Goal: Information Seeking & Learning: Learn about a topic

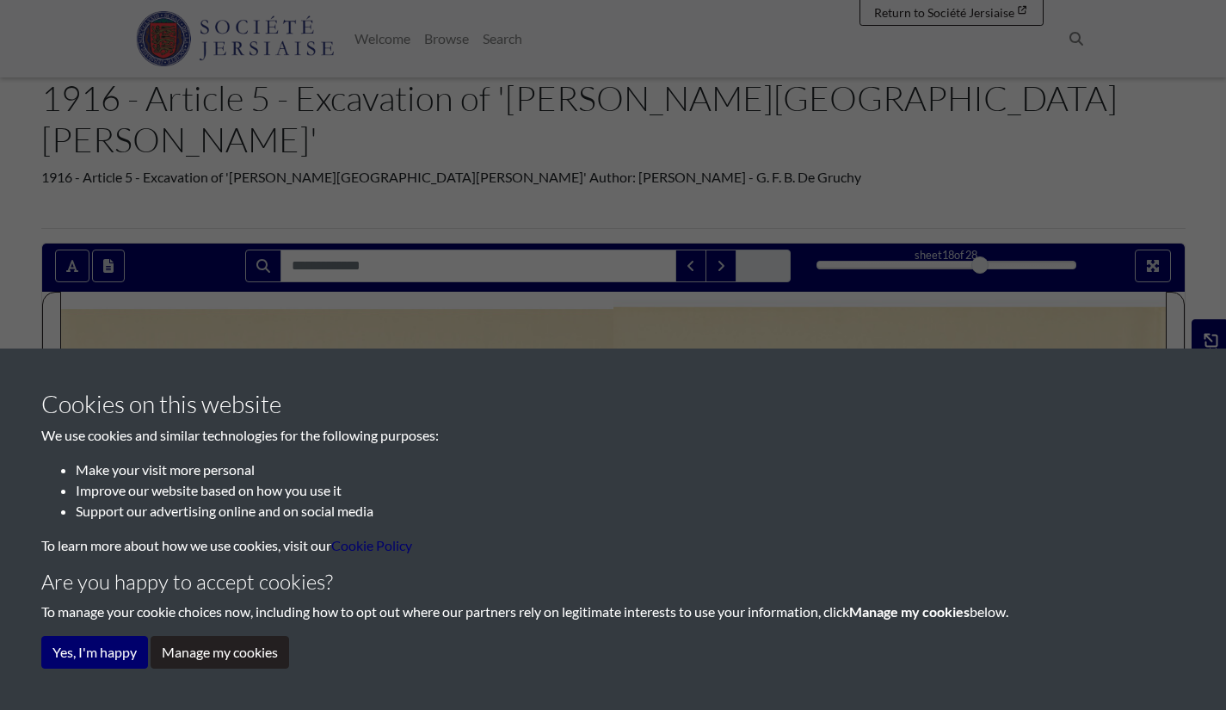
scroll to position [172, 0]
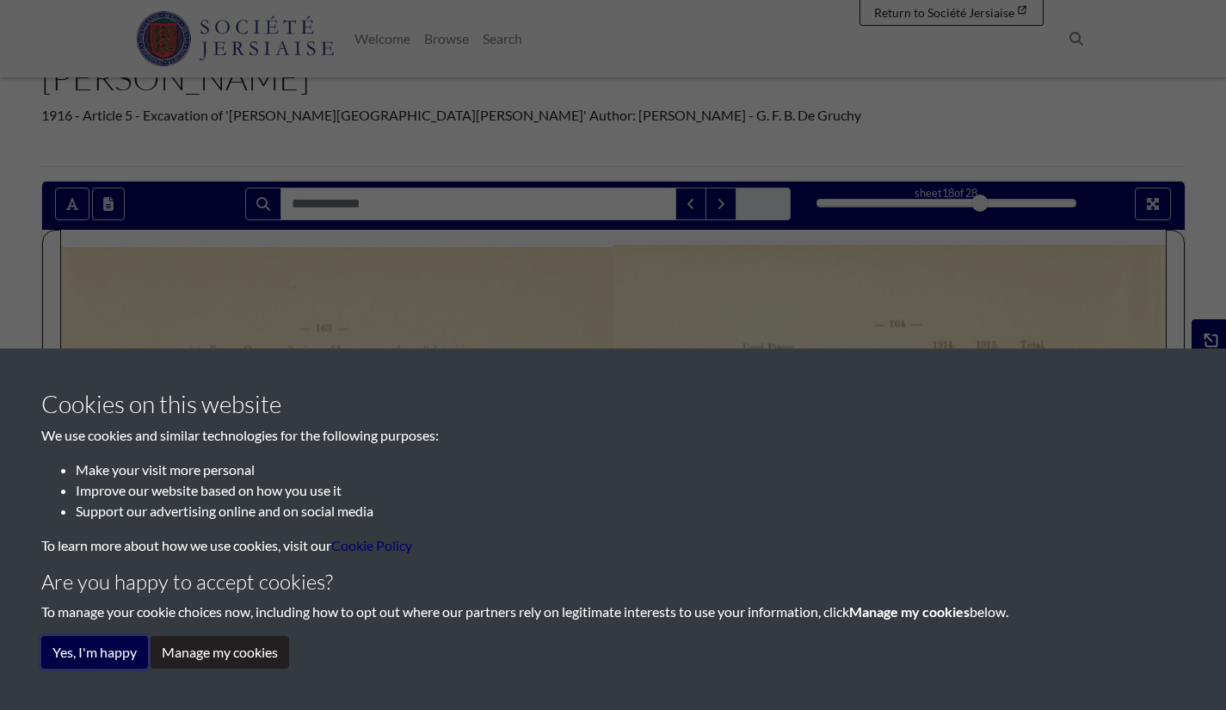
click at [115, 656] on button "Yes, I'm happy" at bounding box center [94, 652] width 107 height 33
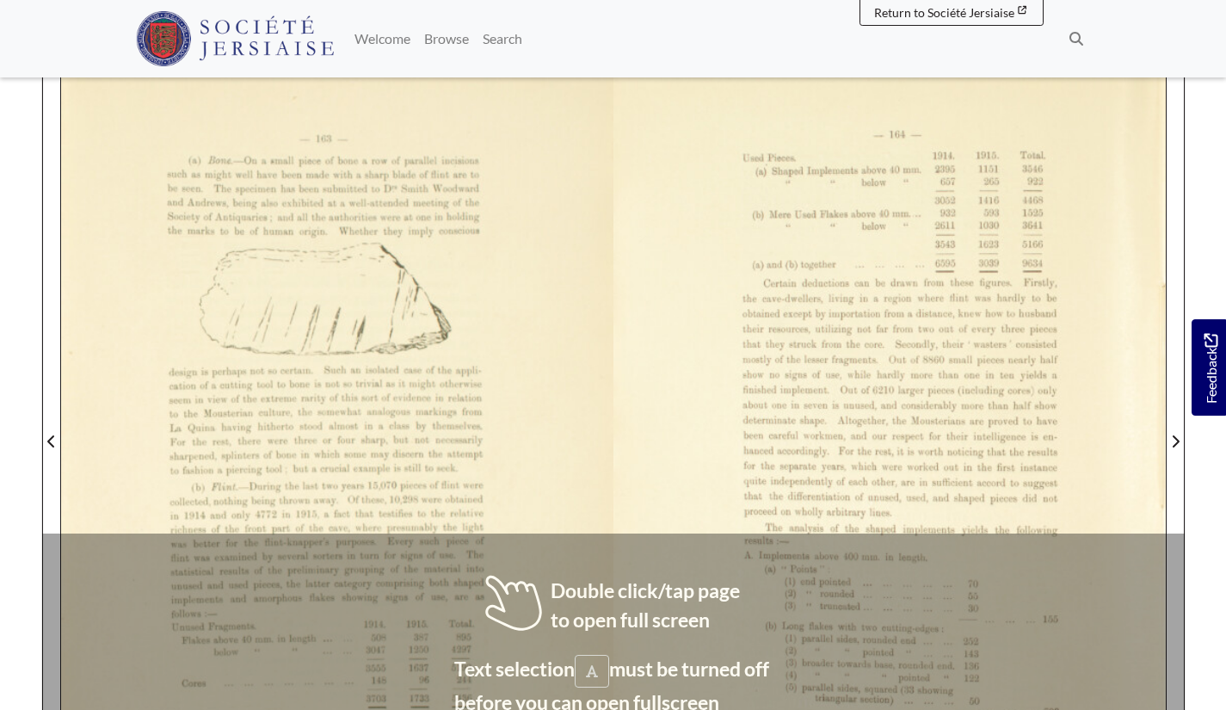
scroll to position [516, 0]
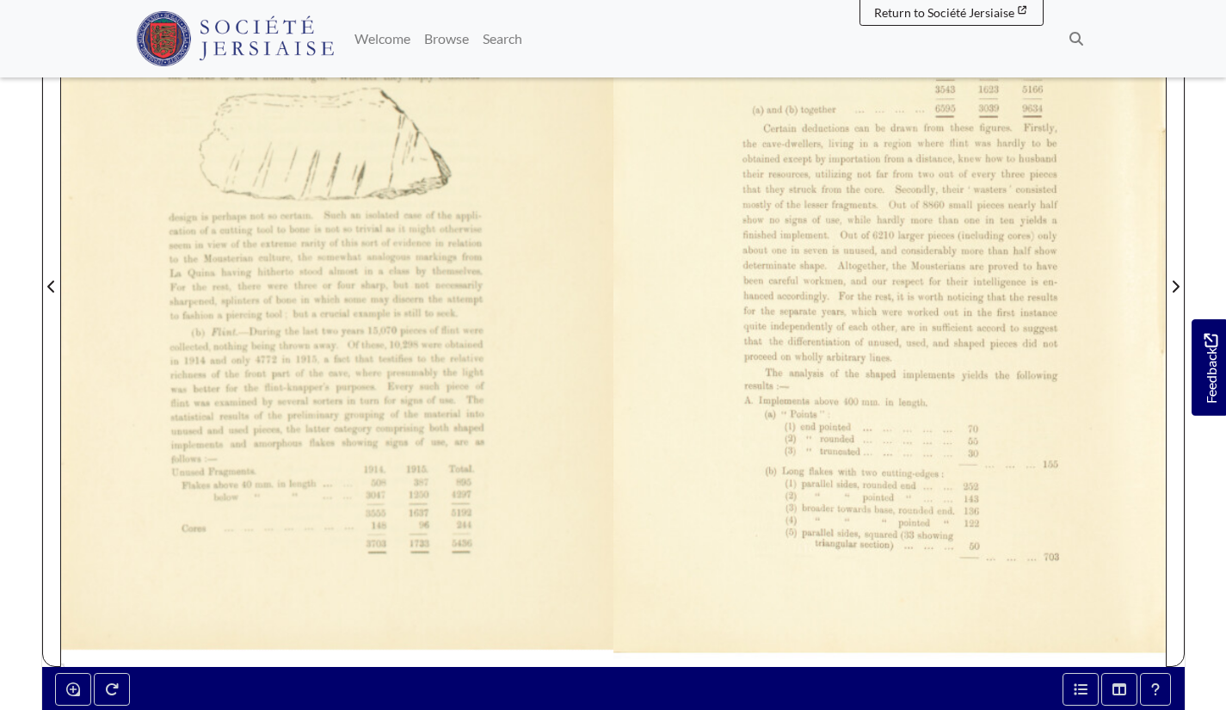
drag, startPoint x: 124, startPoint y: 485, endPoint x: 385, endPoint y: 508, distance: 262.5
click at [392, 509] on img at bounding box center [336, 276] width 552 height 781
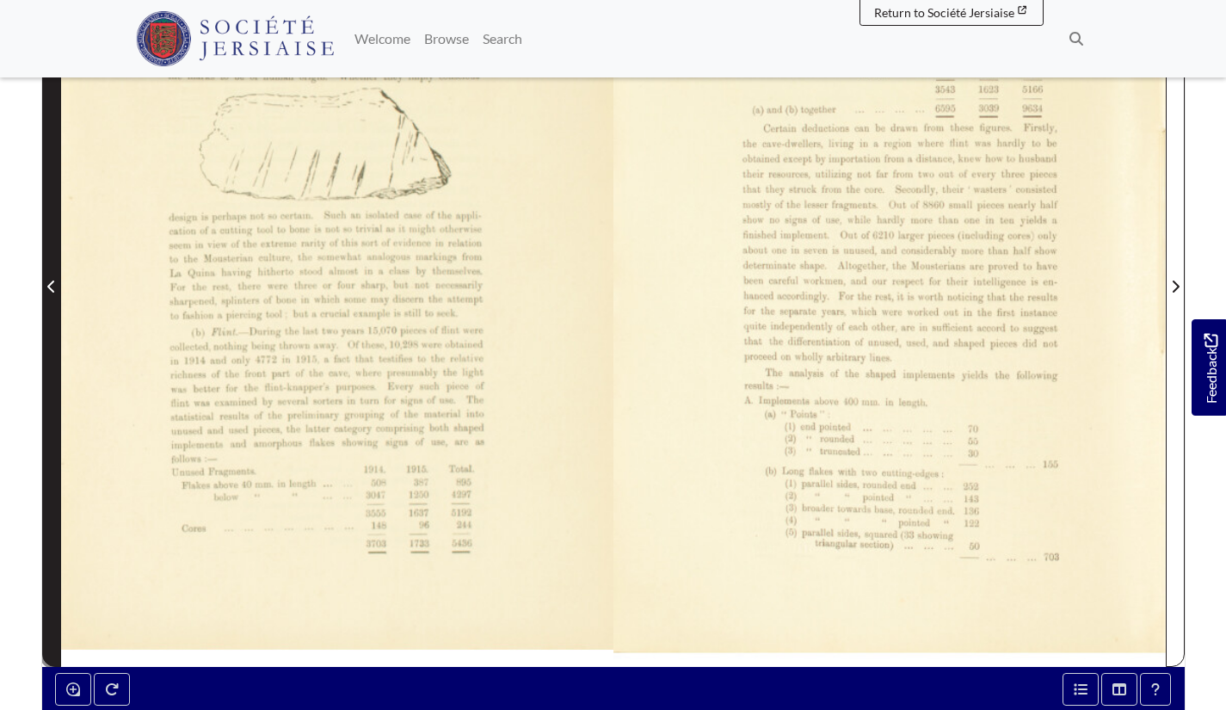
click at [59, 276] on span "Previous Page" at bounding box center [51, 286] width 17 height 21
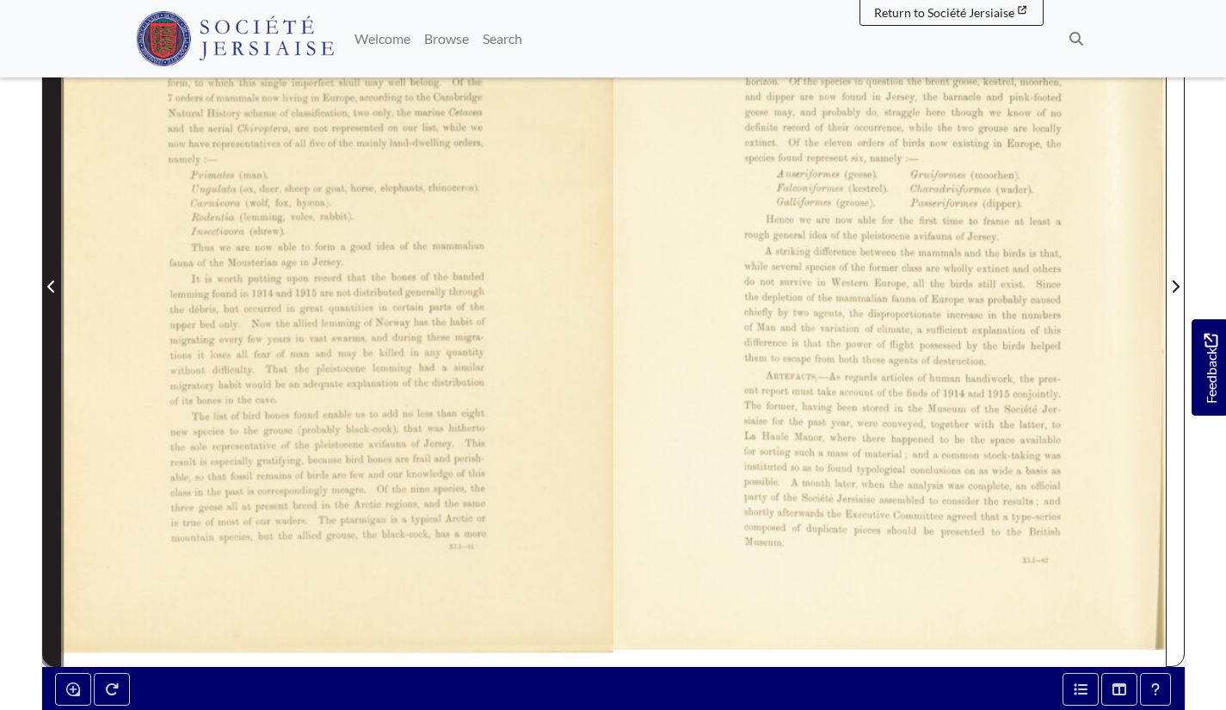
click at [46, 276] on span "Previous Page" at bounding box center [51, 286] width 17 height 21
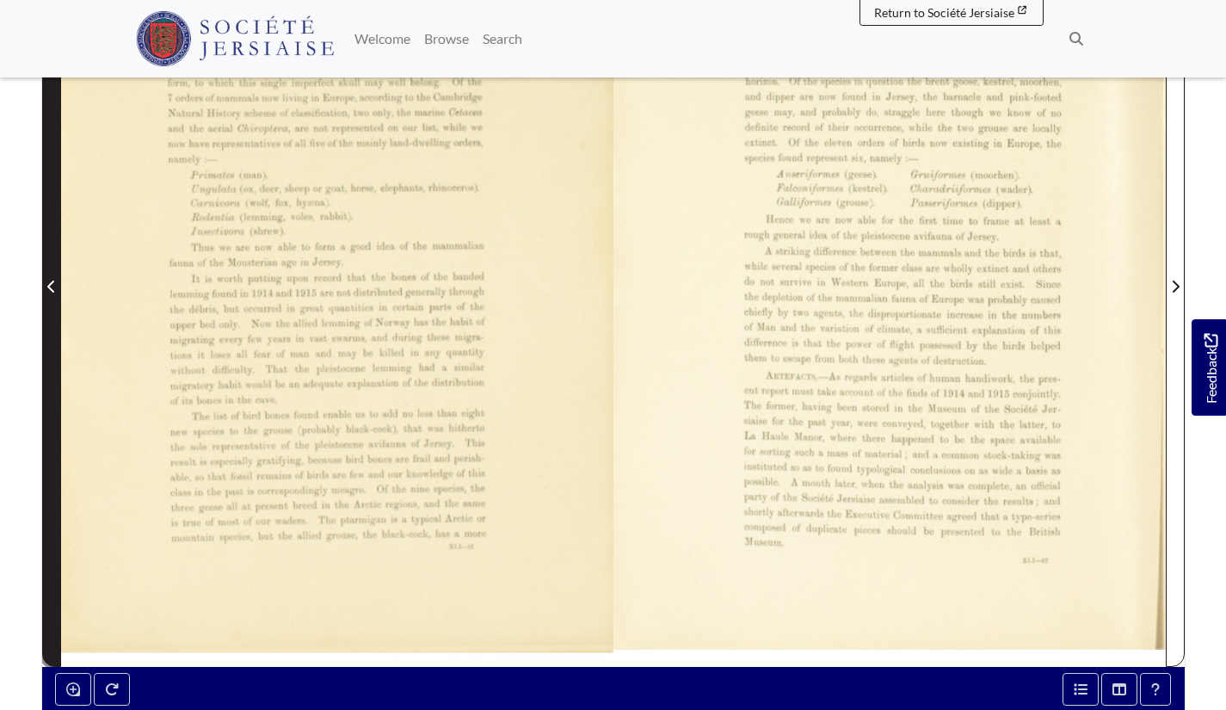
click at [46, 276] on span "Previous Page" at bounding box center [51, 286] width 17 height 21
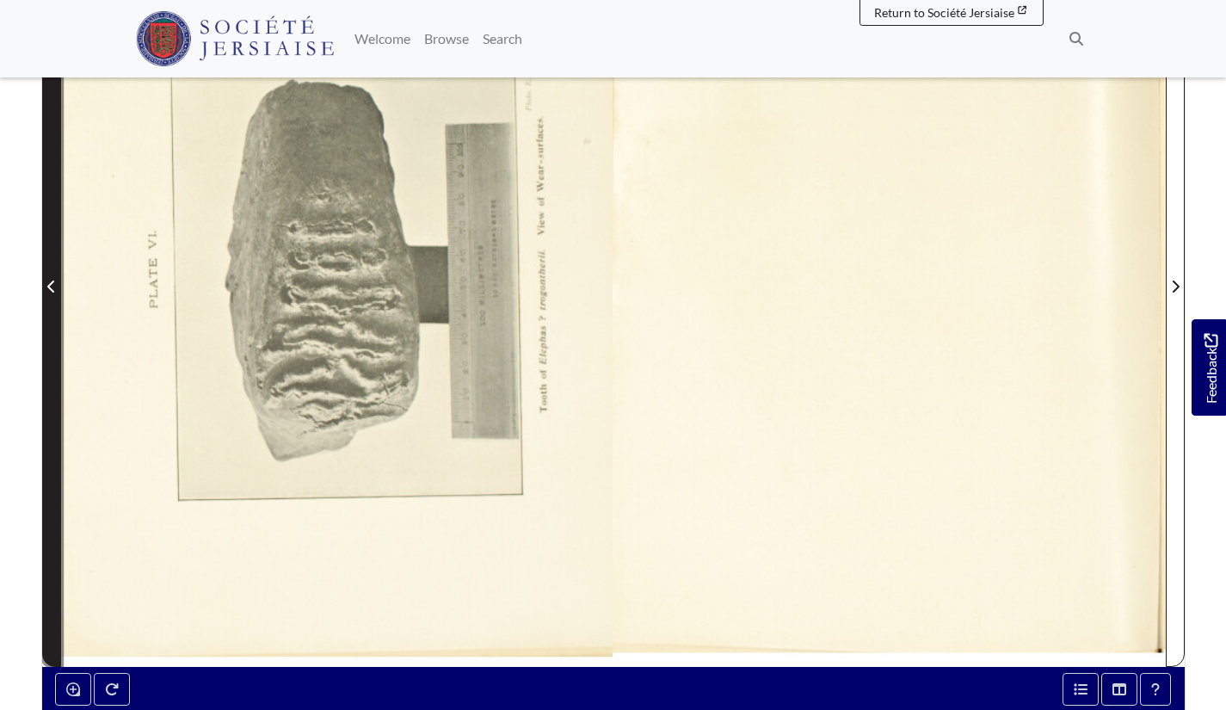
click at [46, 276] on span "Previous Page" at bounding box center [51, 286] width 17 height 21
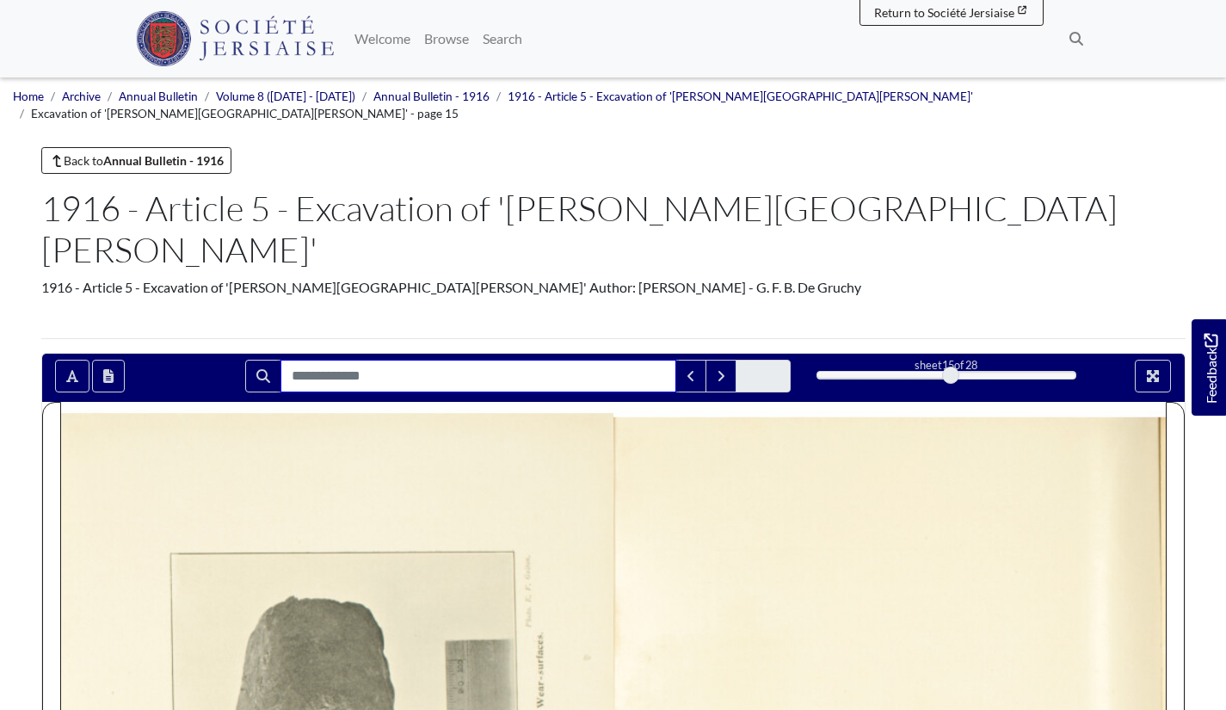
click at [418, 360] on input "Search for" at bounding box center [479, 376] width 396 height 33
paste input "**********"
type input "**********"
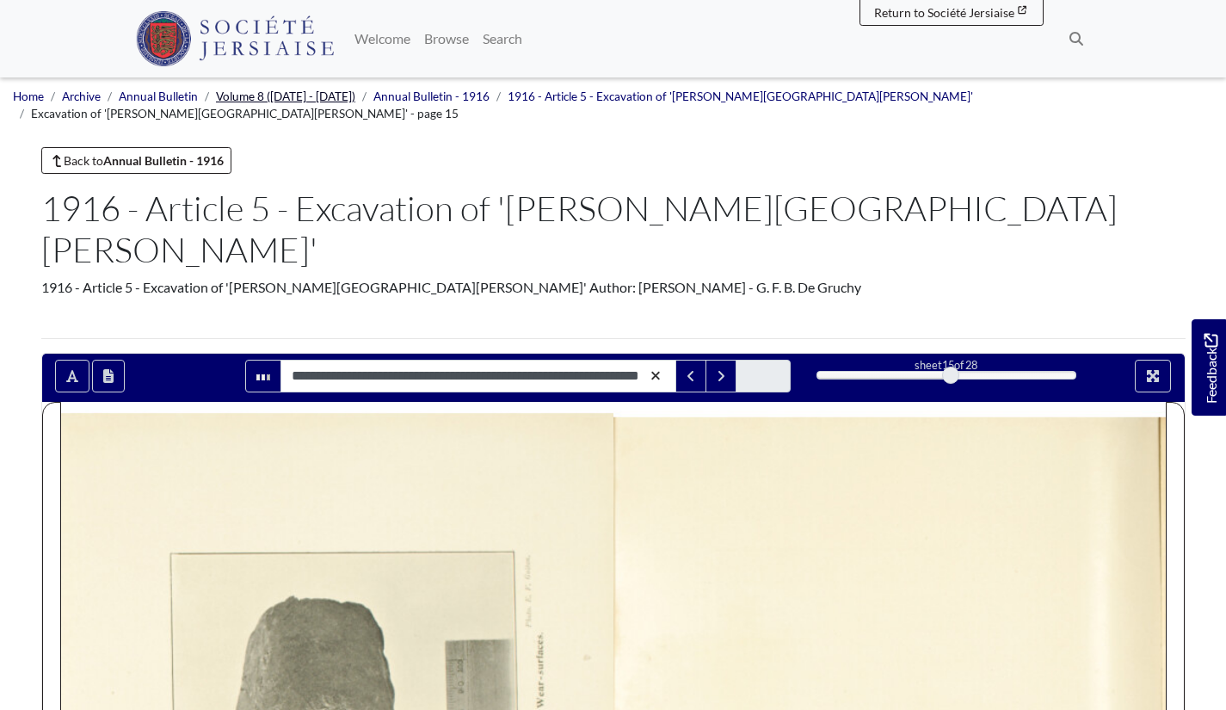
click at [241, 96] on link "Volume 8 ([DATE] - [DATE])" at bounding box center [285, 96] width 139 height 14
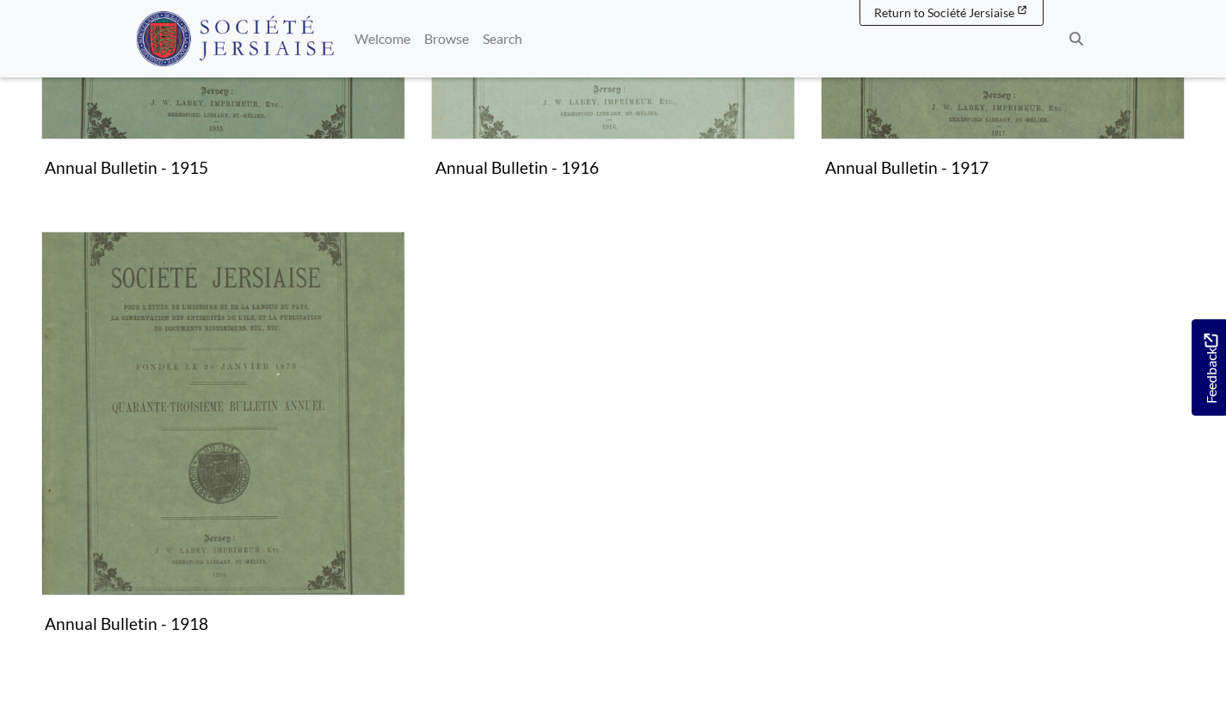
scroll to position [602, 0]
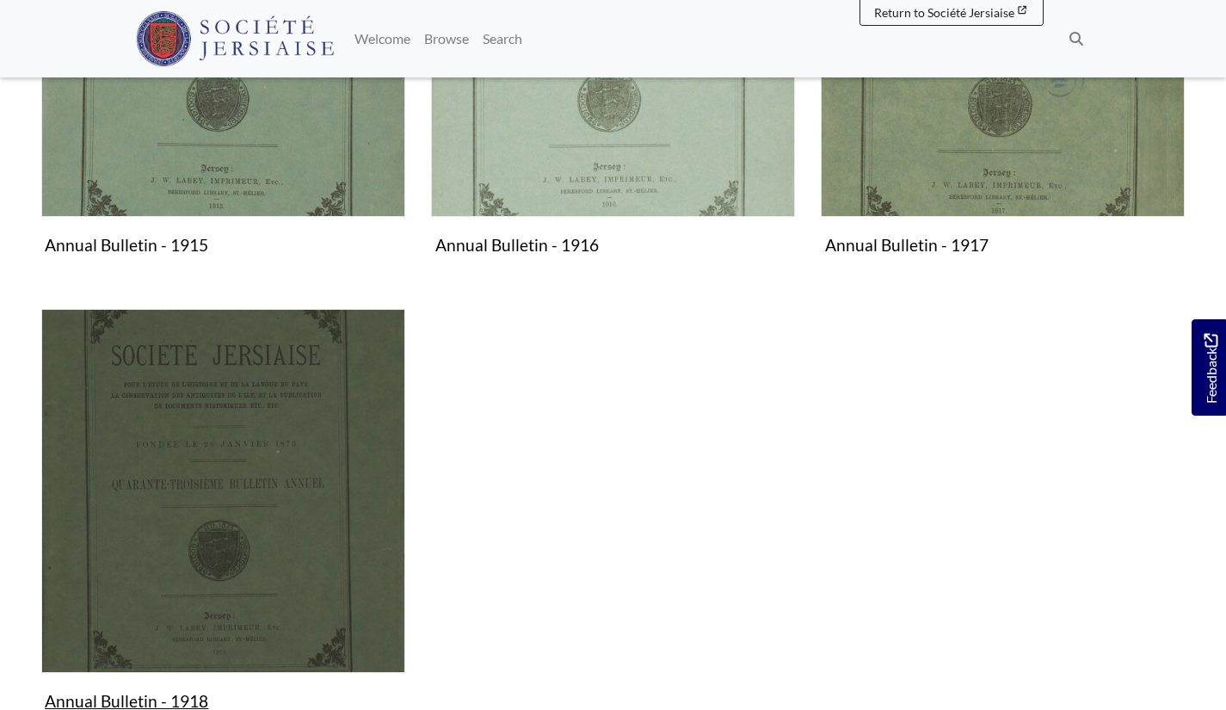
click at [266, 416] on img "Subcollection" at bounding box center [223, 491] width 364 height 364
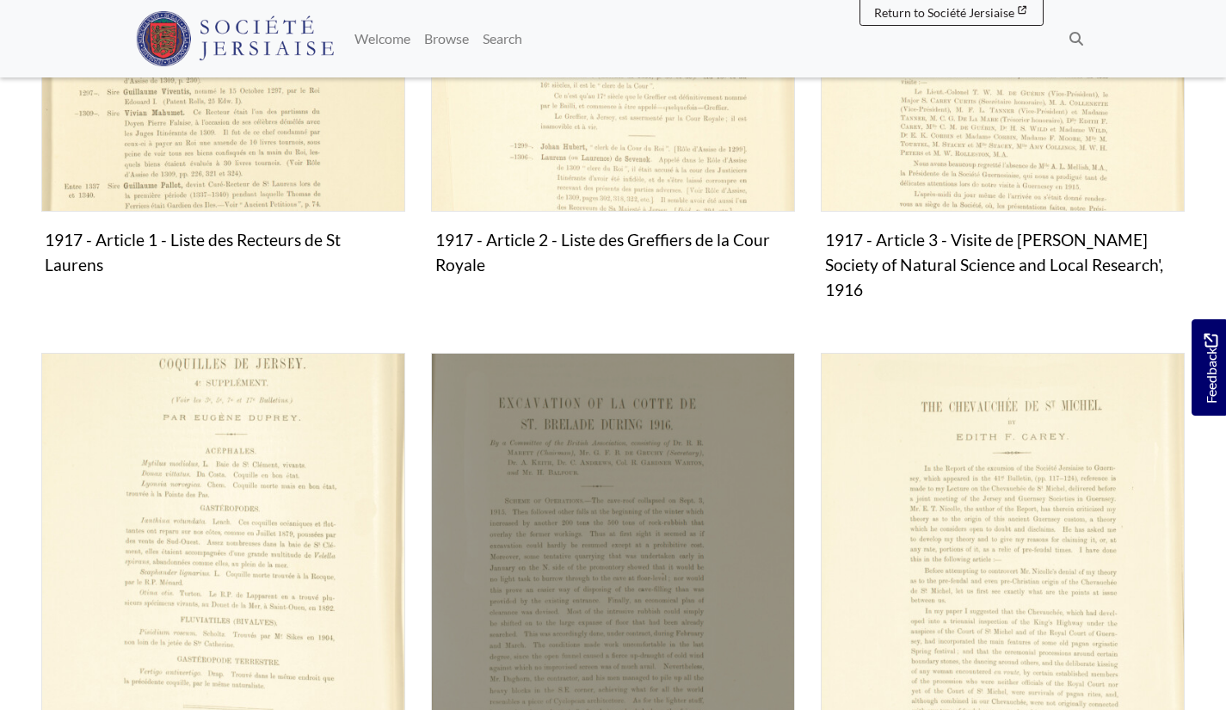
scroll to position [774, 0]
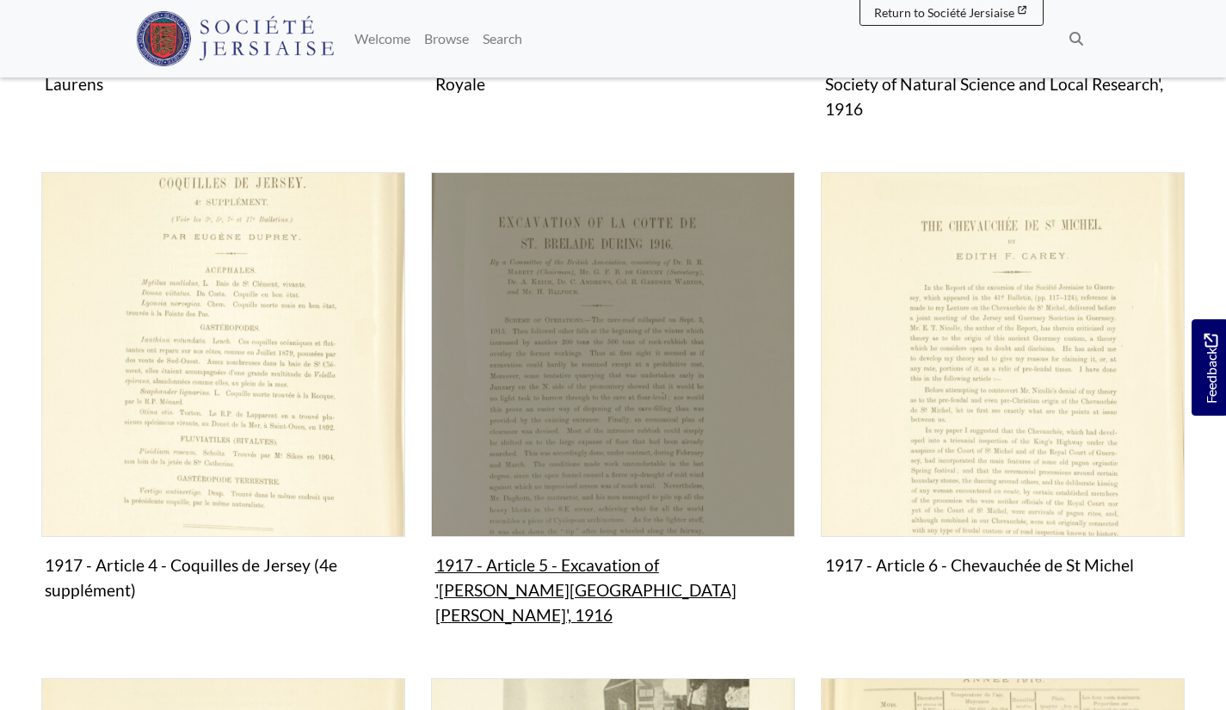
click at [479, 536] on figure "1917 - Article 5 - Excavation of 'La Cotte de St Brelade', 1916 Collection" at bounding box center [613, 402] width 364 height 460
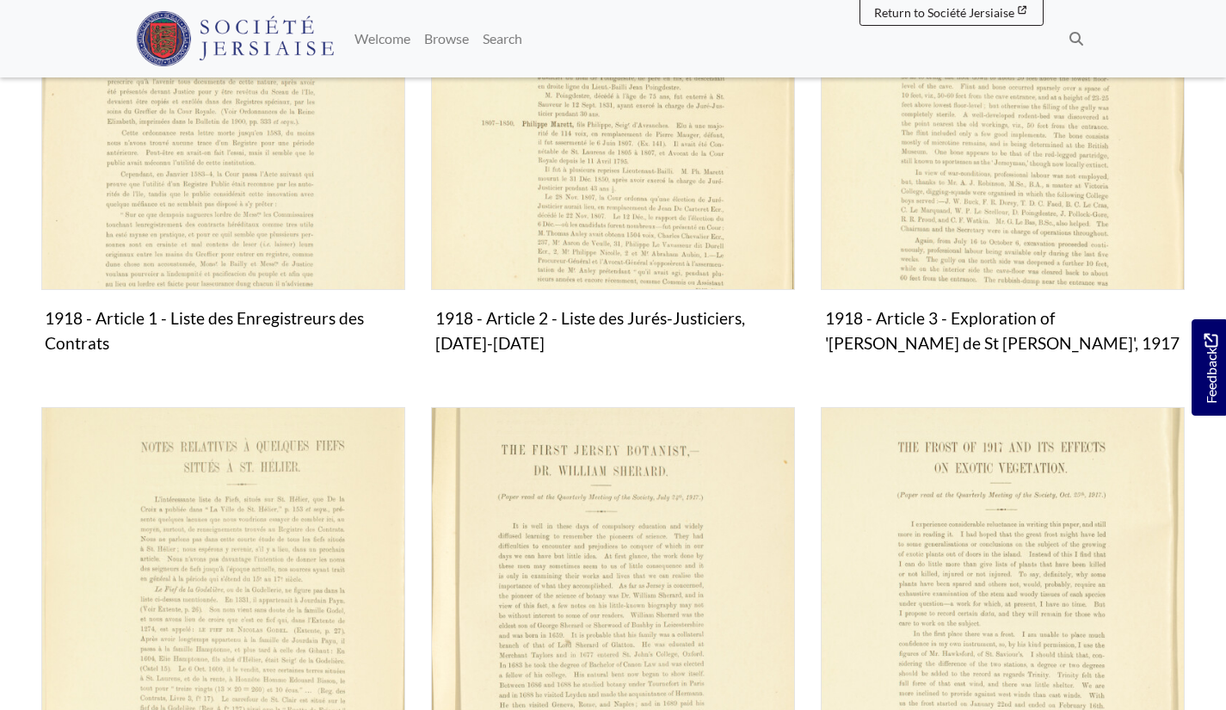
scroll to position [688, 0]
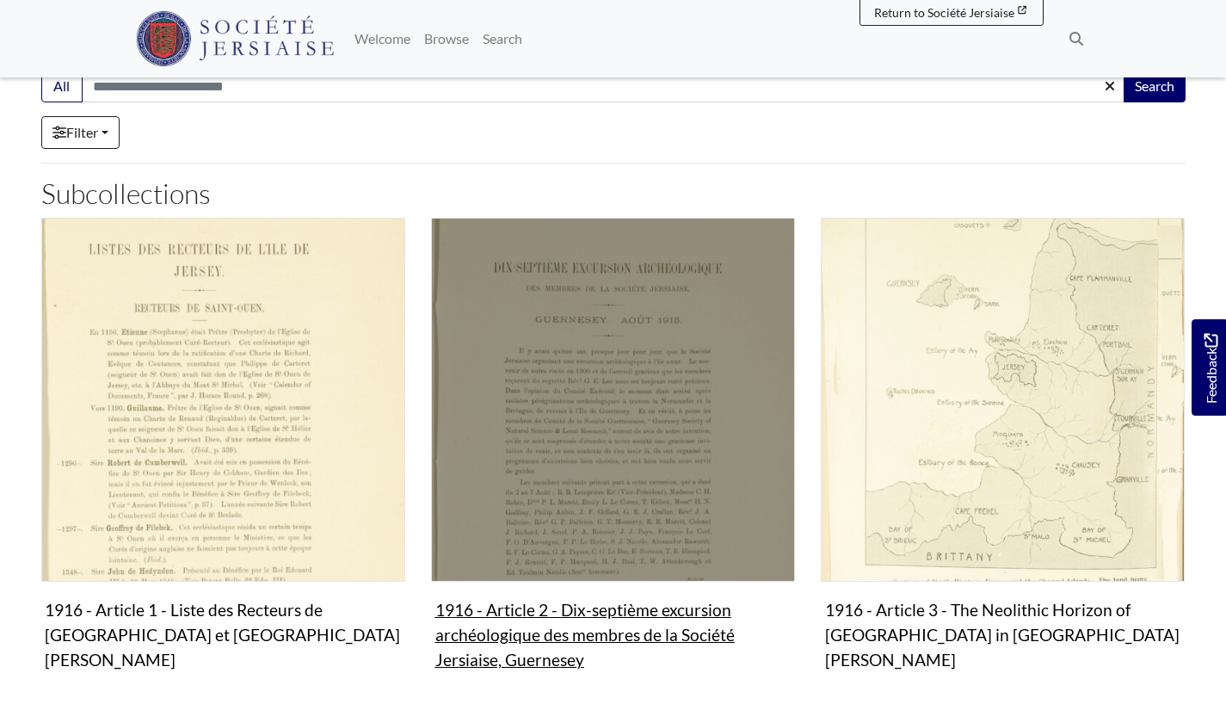
scroll to position [344, 0]
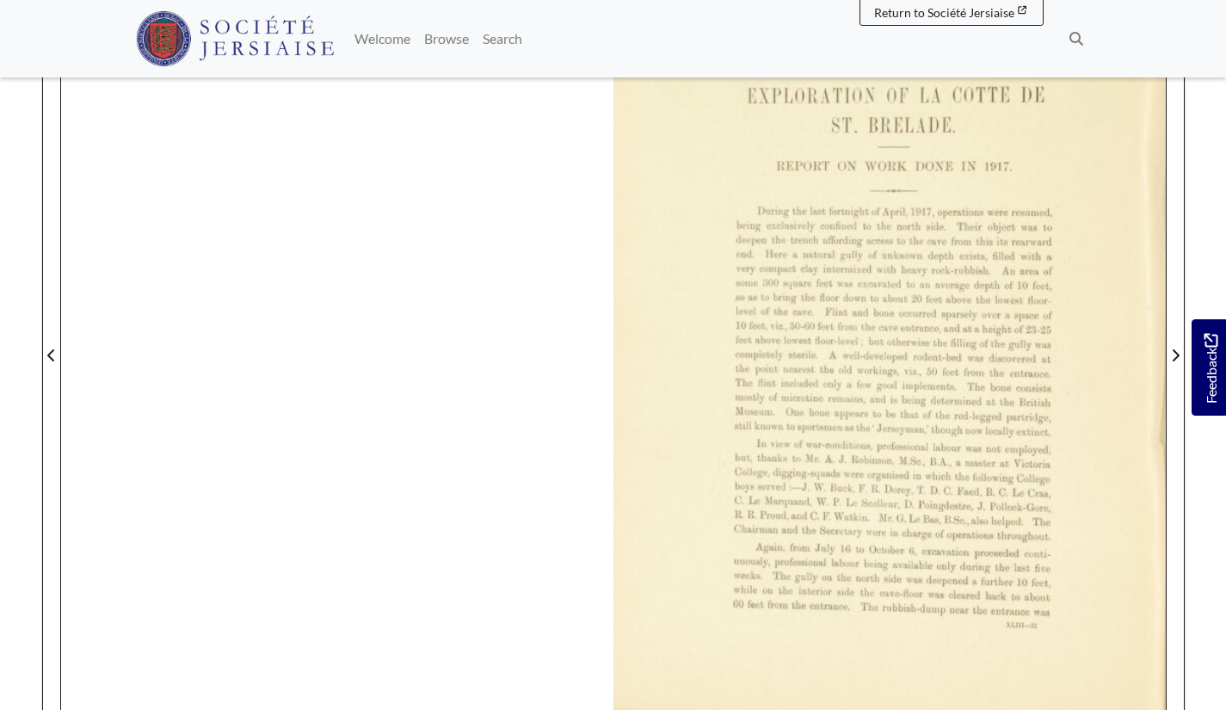
scroll to position [430, 0]
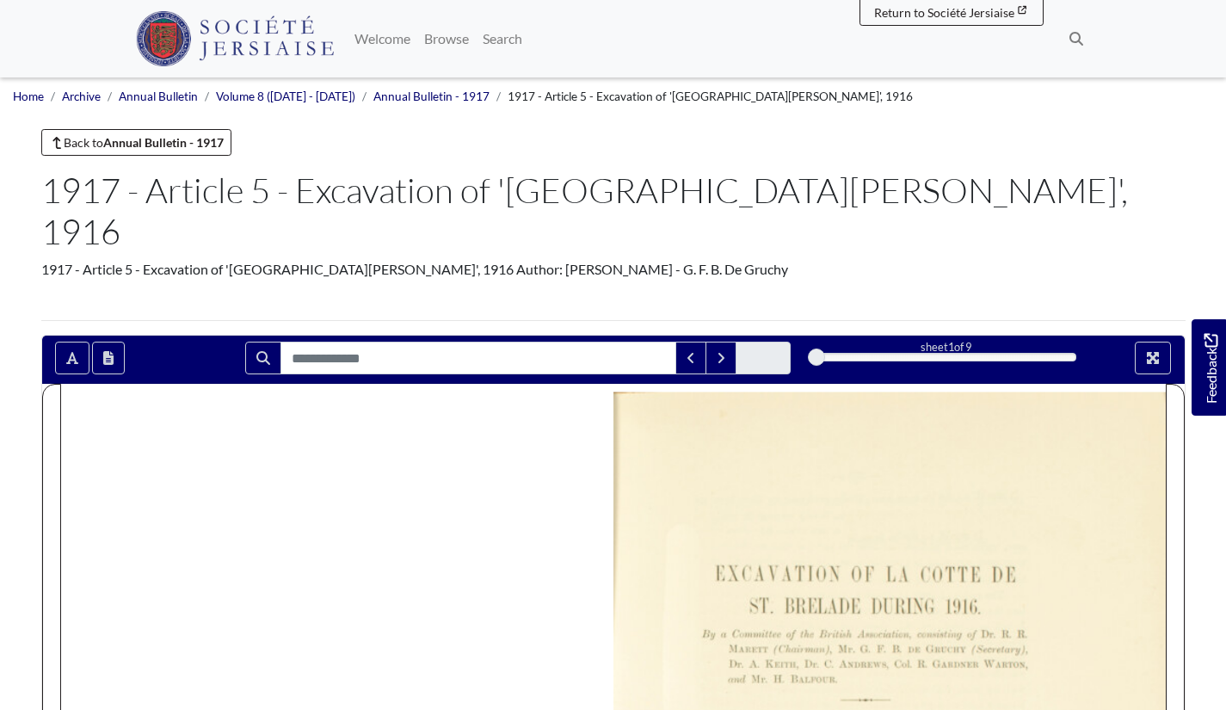
scroll to position [258, 0]
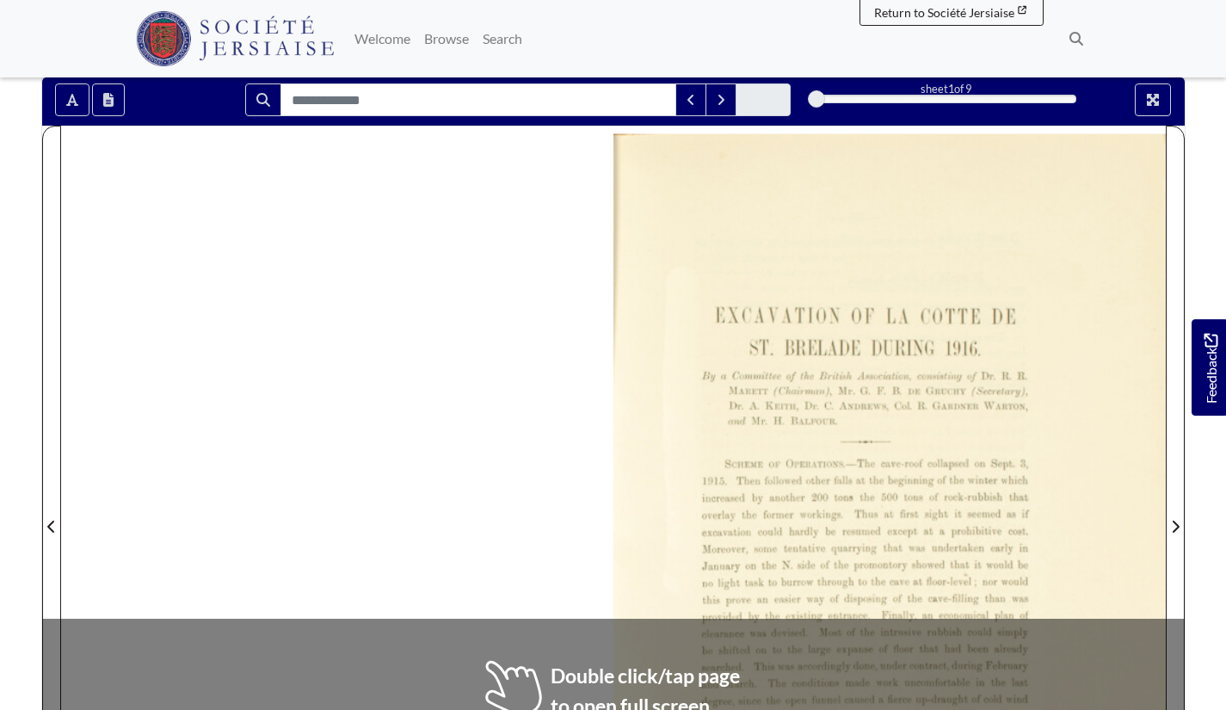
drag, startPoint x: 978, startPoint y: 313, endPoint x: 866, endPoint y: 324, distance: 113.2
click at [867, 323] on div at bounding box center [890, 516] width 552 height 781
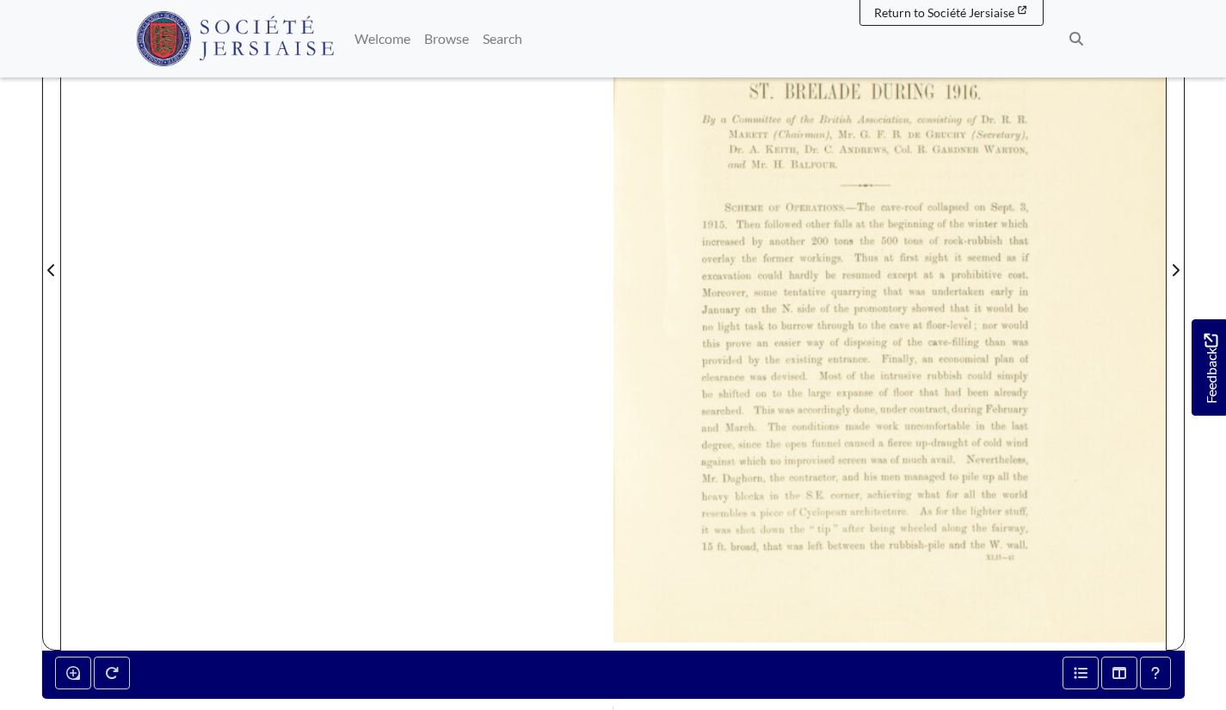
scroll to position [516, 0]
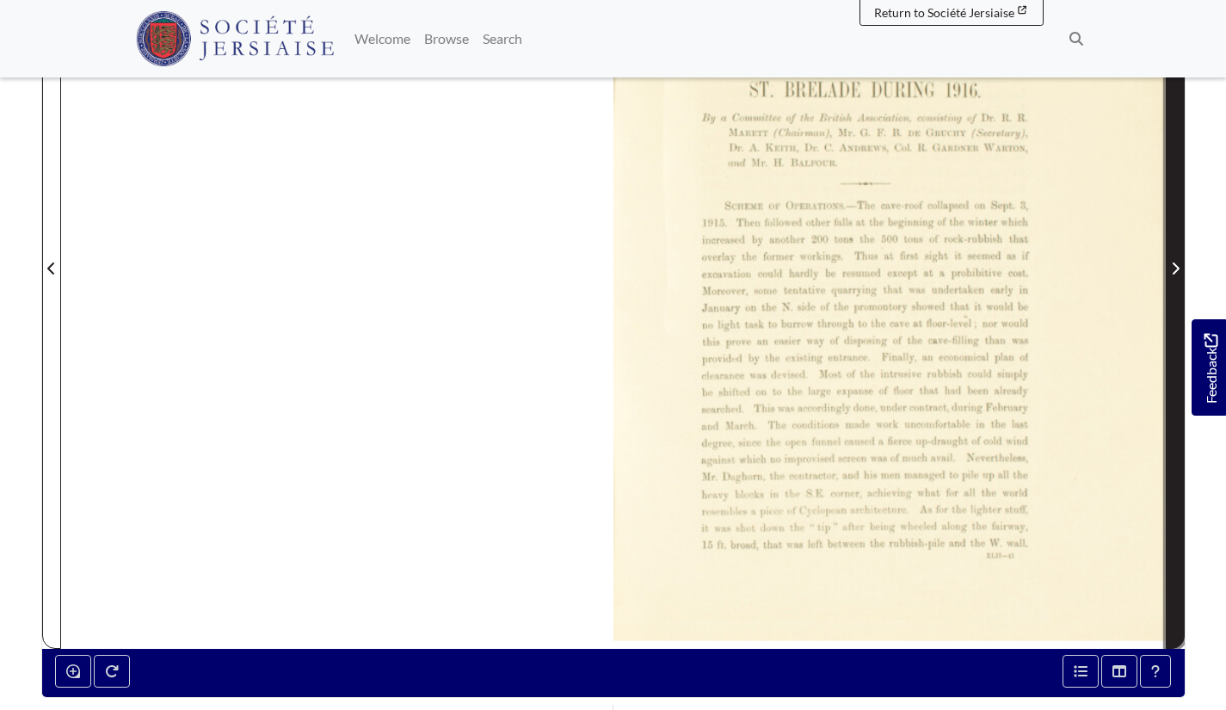
click at [1183, 213] on button "Next Page" at bounding box center [1175, 257] width 19 height 781
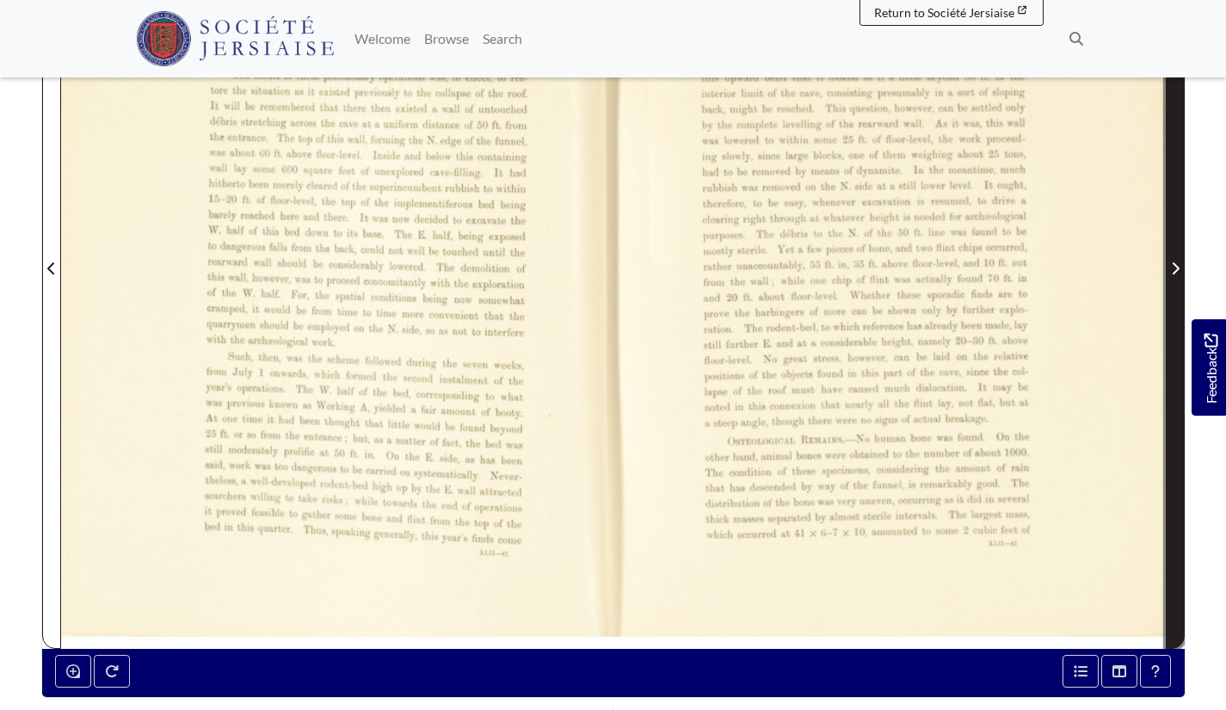
click at [1183, 211] on button "Next Page" at bounding box center [1175, 257] width 19 height 781
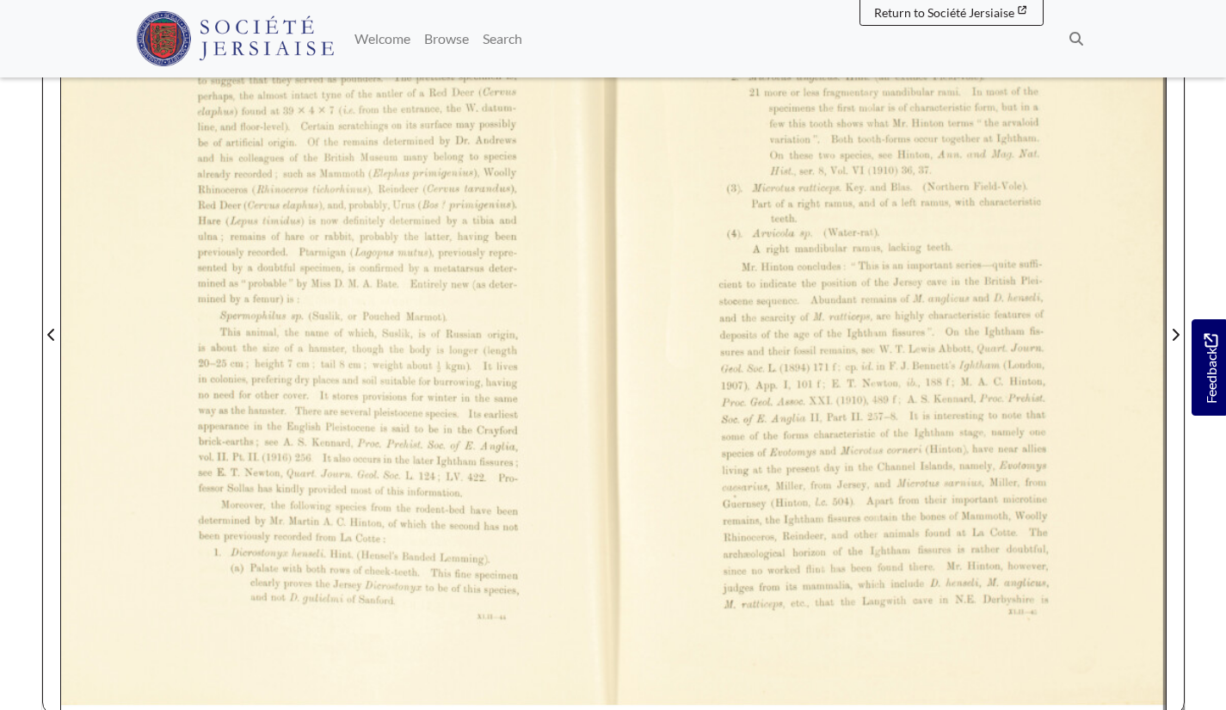
scroll to position [430, 0]
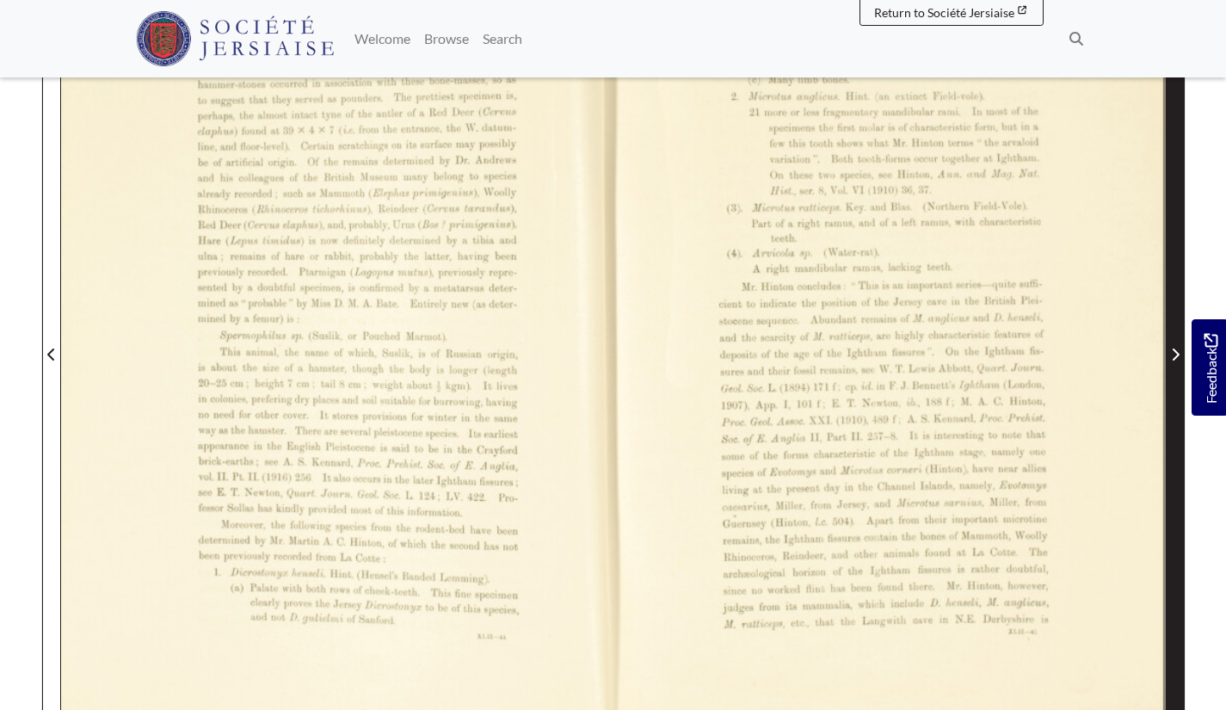
click at [1174, 225] on span "Next Page" at bounding box center [1175, 344] width 17 height 780
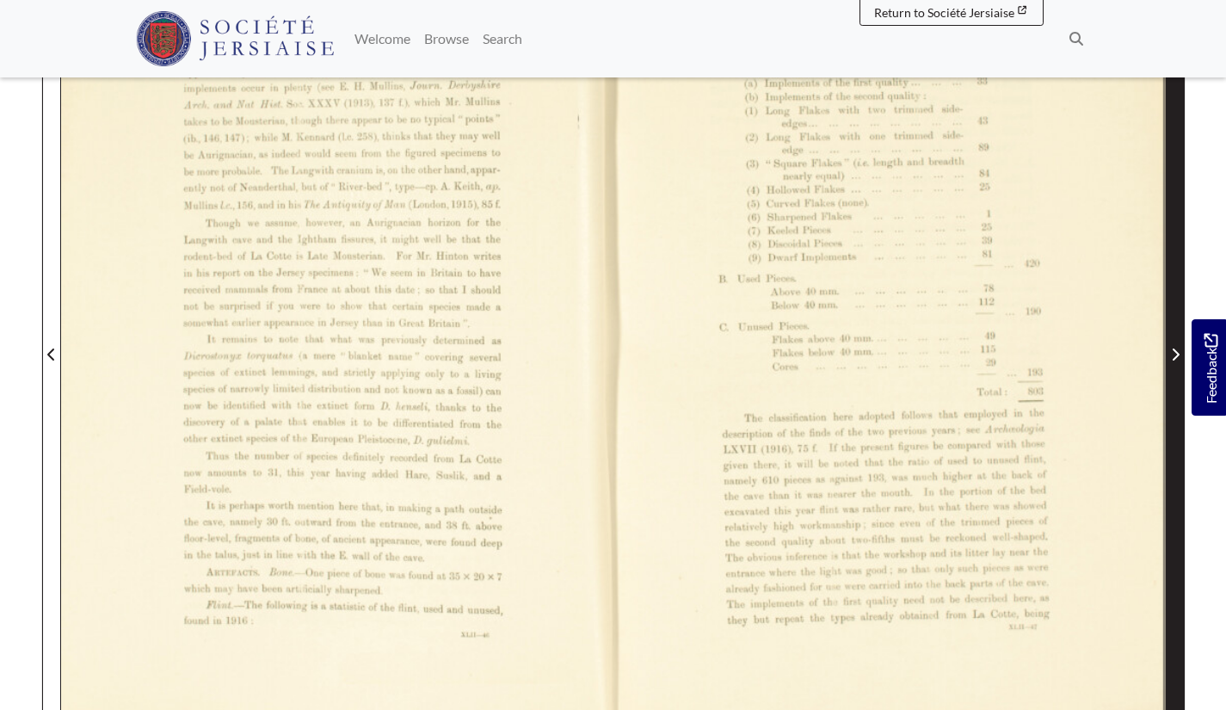
click at [1174, 221] on span "Next Page" at bounding box center [1175, 344] width 17 height 780
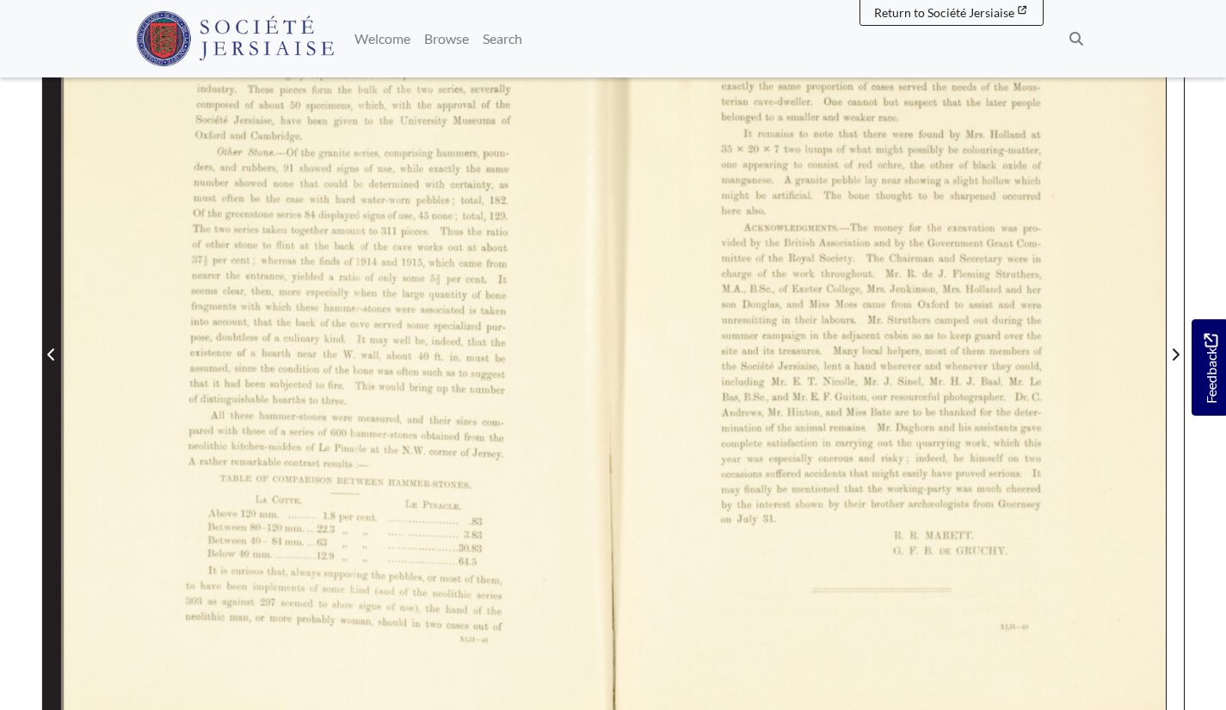
click at [49, 293] on span "Previous Page" at bounding box center [51, 344] width 17 height 780
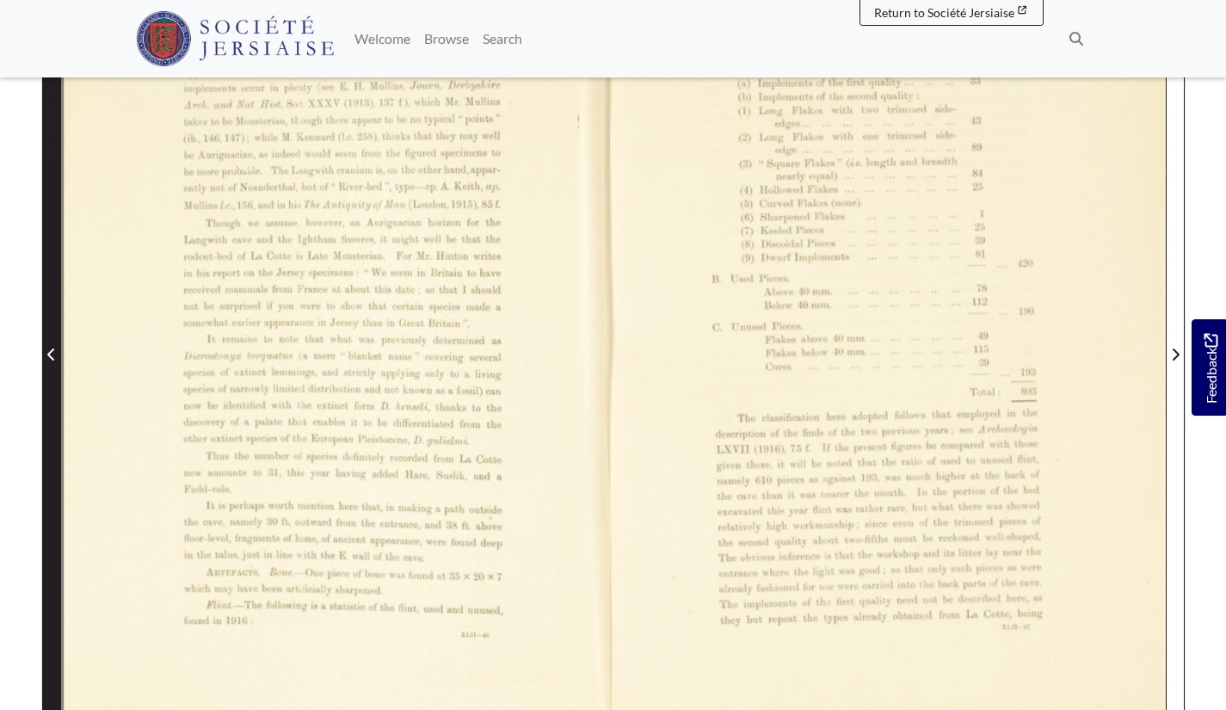
click at [49, 293] on span "Previous Page" at bounding box center [51, 344] width 17 height 780
click at [50, 292] on span "Previous Page" at bounding box center [51, 344] width 17 height 780
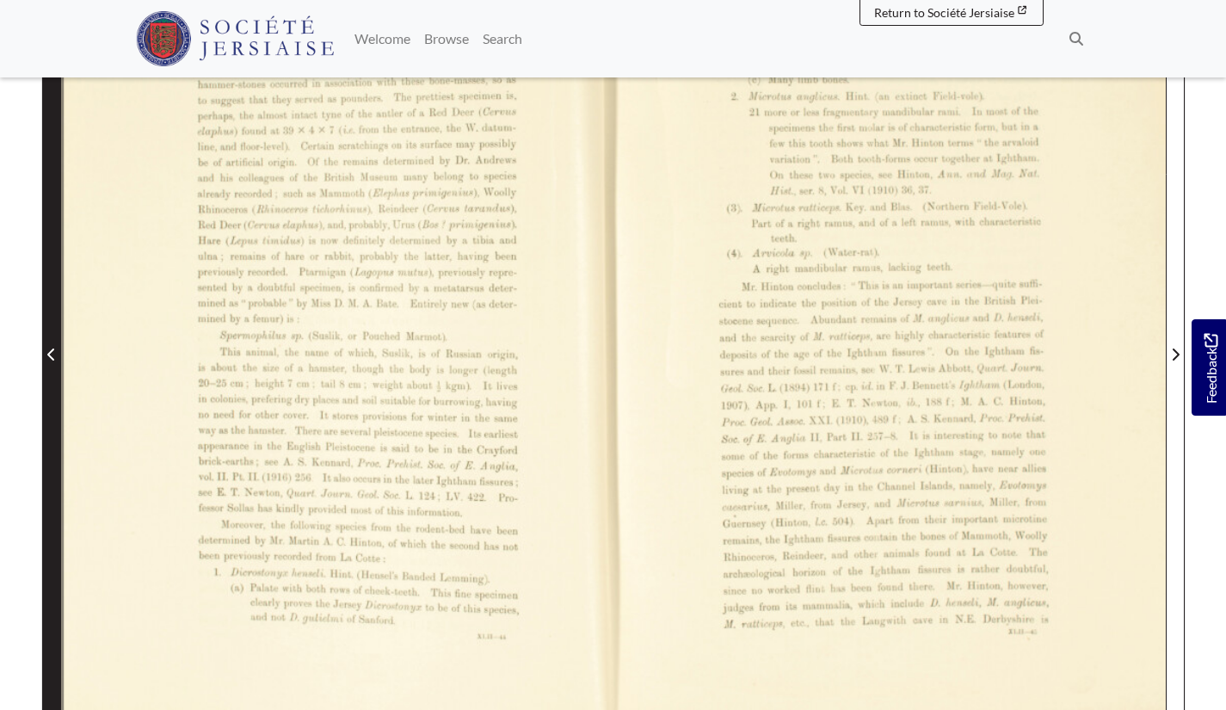
click at [50, 291] on span "Previous Page" at bounding box center [51, 344] width 17 height 780
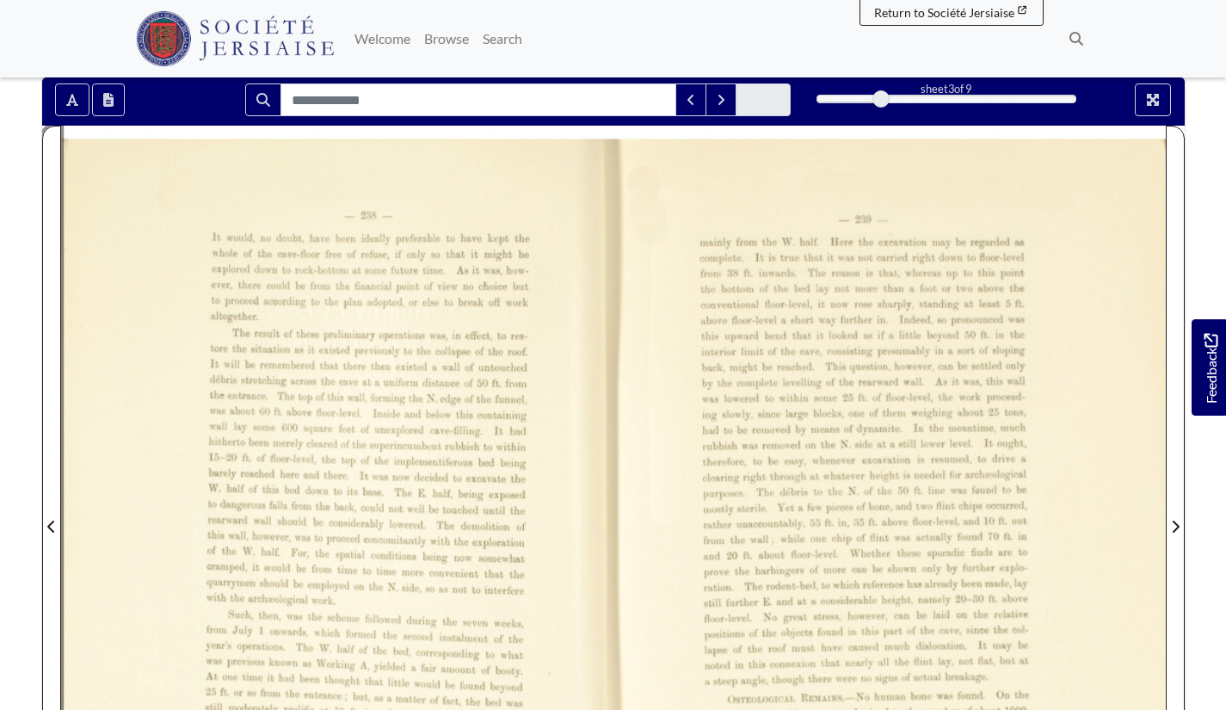
scroll to position [258, 0]
